Goal: Communication & Community: Answer question/provide support

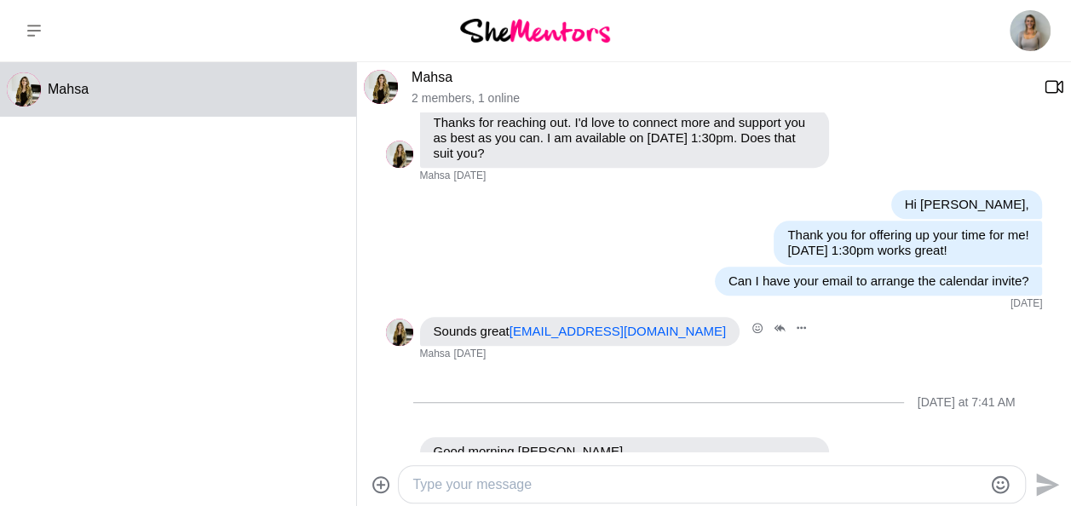
scroll to position [440, 0]
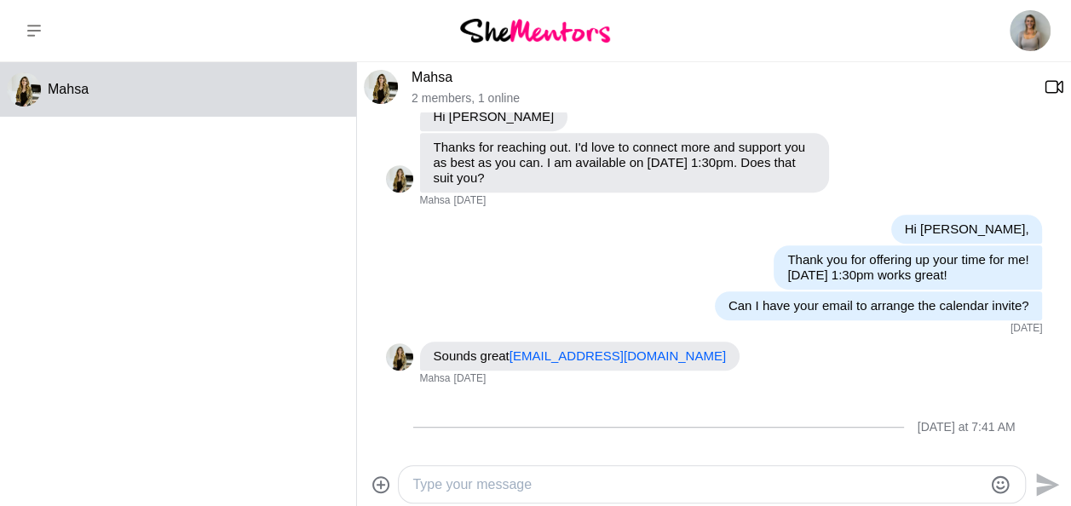
click at [566, 458] on div "Mahsa 2 members , 1 online [DATE] Reply Pin Mark as unread Edit Message Delete …" at bounding box center [714, 284] width 714 height 445
click at [555, 424] on div "[DATE] at 7:41 AM" at bounding box center [714, 427] width 657 height 69
click at [553, 501] on div at bounding box center [712, 484] width 626 height 37
click at [551, 491] on textarea "Type your message" at bounding box center [697, 484] width 570 height 20
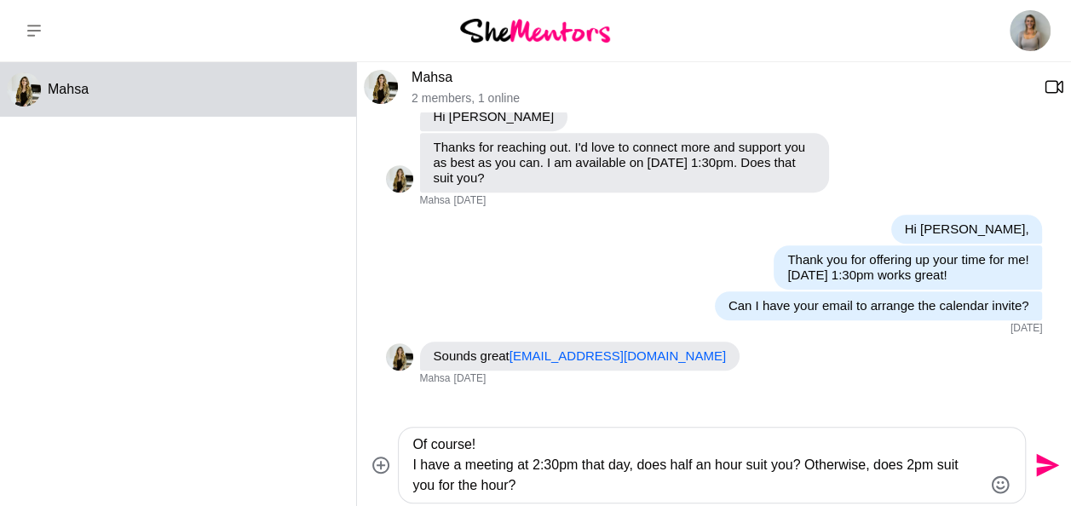
type textarea "Of course! I have a meeting at 2:30pm that day, does half an hour suit you? Oth…"
click at [1048, 474] on icon "Send" at bounding box center [1045, 464] width 27 height 27
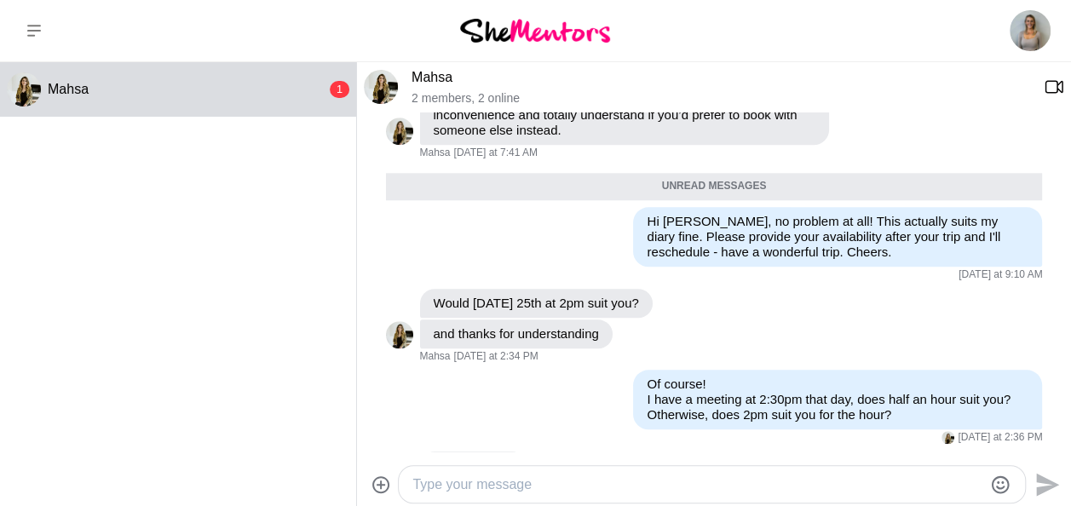
scroll to position [871, 0]
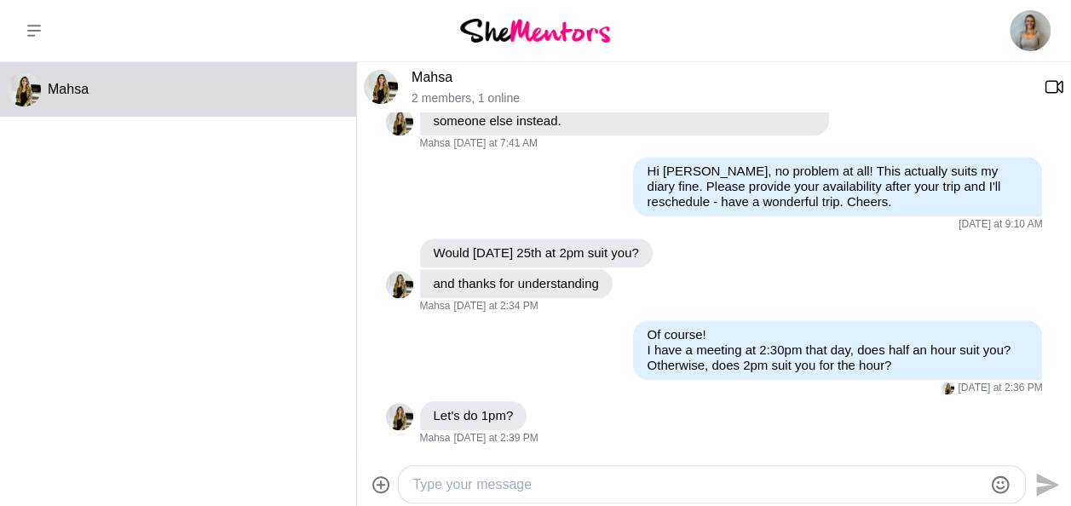
click at [561, 484] on textarea "Type your message" at bounding box center [697, 484] width 570 height 20
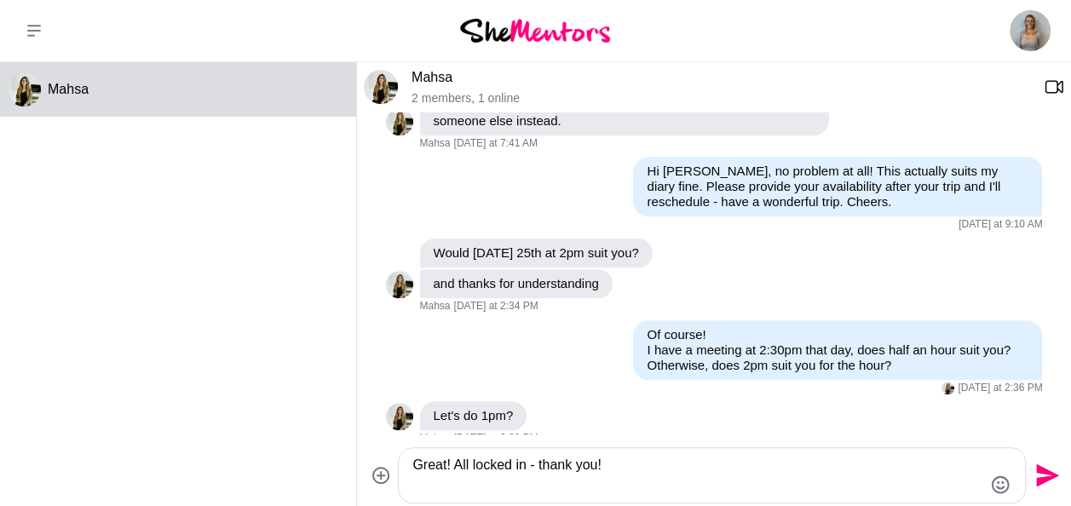
type textarea "Great! All locked in - thank you!"
click at [1043, 469] on icon "Send" at bounding box center [1047, 475] width 23 height 23
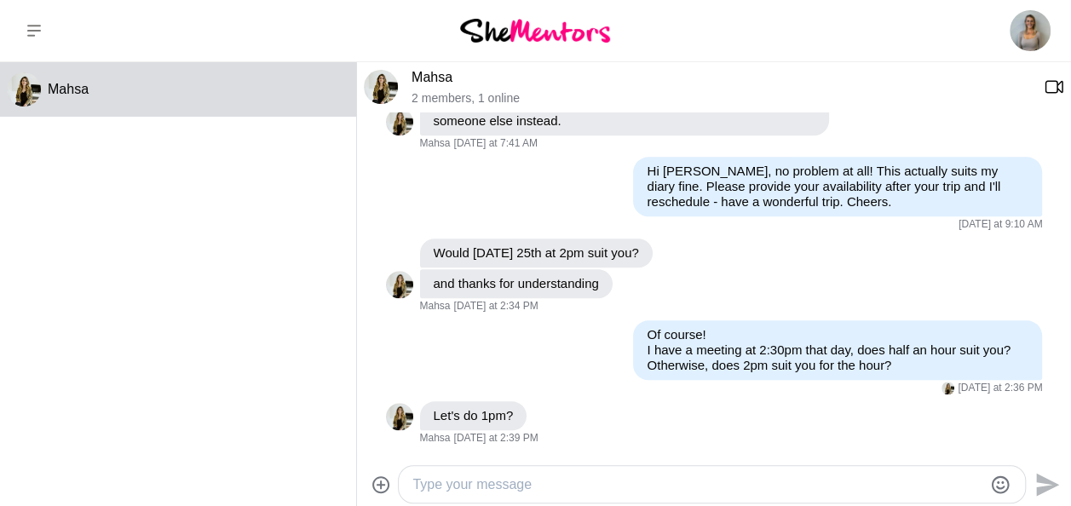
scroll to position [923, 0]
